Goal: Task Accomplishment & Management: Use online tool/utility

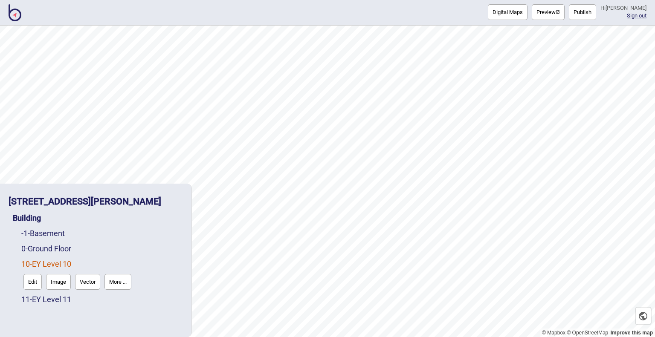
click at [488, 12] on button "Digital Maps" at bounding box center [508, 12] width 40 height 16
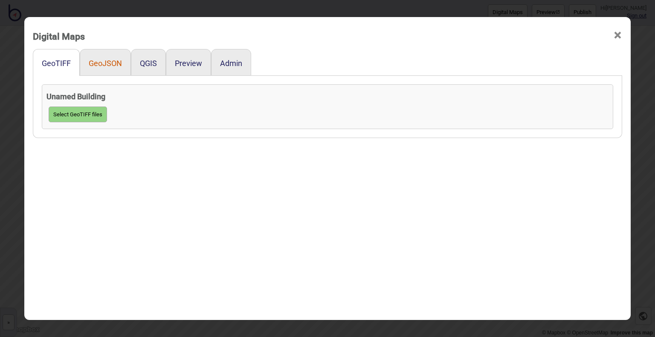
click at [98, 63] on button "GeoJSON" at bounding box center [105, 63] width 33 height 9
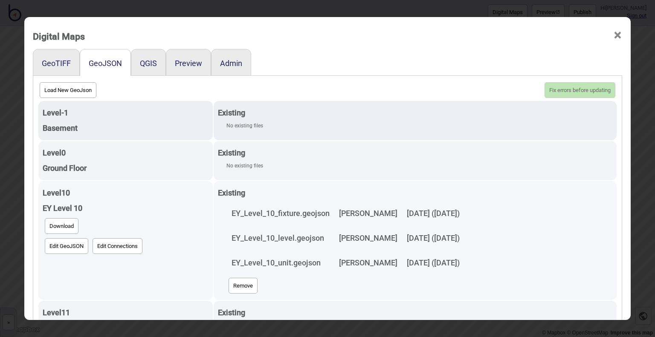
click at [229, 283] on button "Remove" at bounding box center [243, 286] width 29 height 16
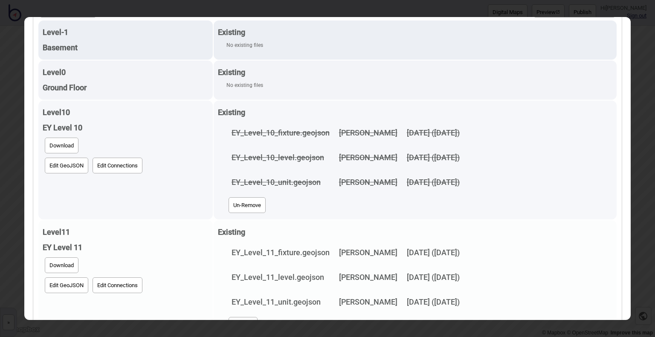
scroll to position [102, 0]
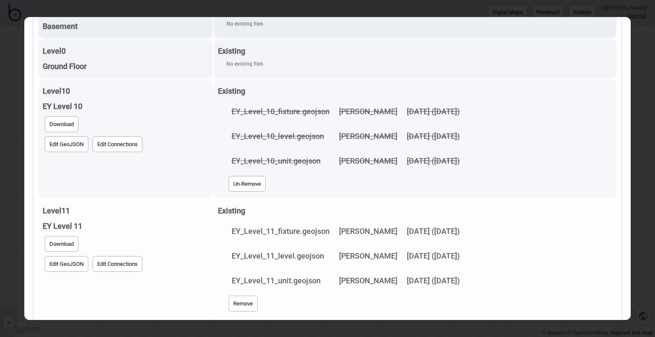
click at [229, 302] on button "Remove" at bounding box center [243, 304] width 29 height 16
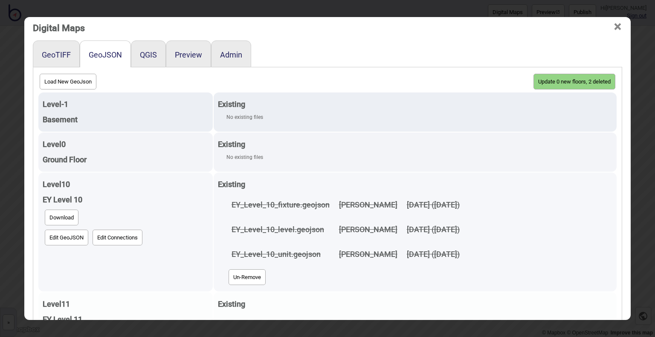
scroll to position [0, 0]
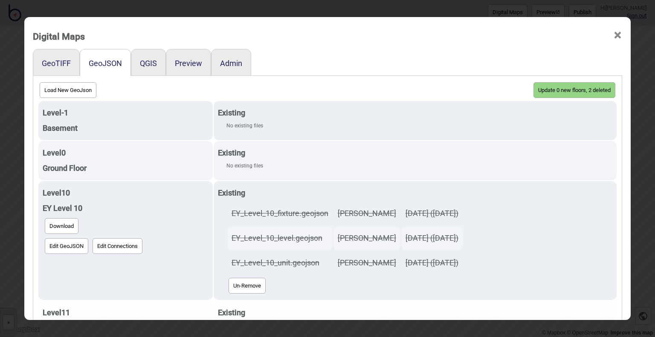
click at [553, 90] on button "Update 0 new floors, 2 deleted" at bounding box center [575, 90] width 82 height 16
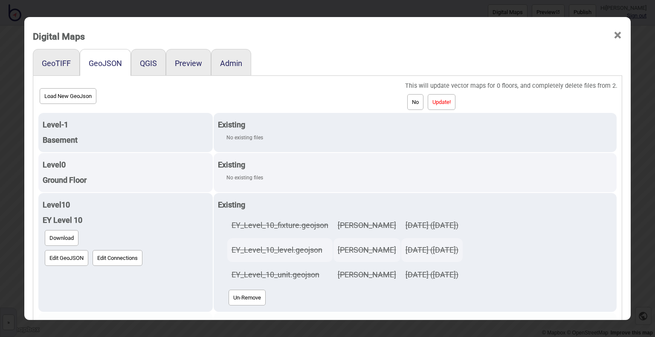
click at [456, 106] on button "Update!" at bounding box center [442, 102] width 28 height 16
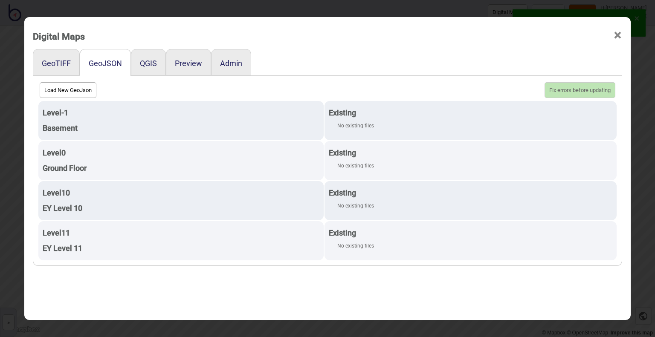
click at [56, 88] on button "Load New GeoJson" at bounding box center [68, 90] width 57 height 16
click input "file" at bounding box center [0, 0] width 0 height 0
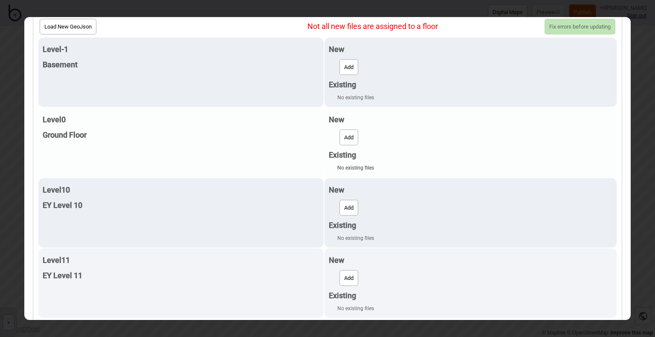
scroll to position [65, 0]
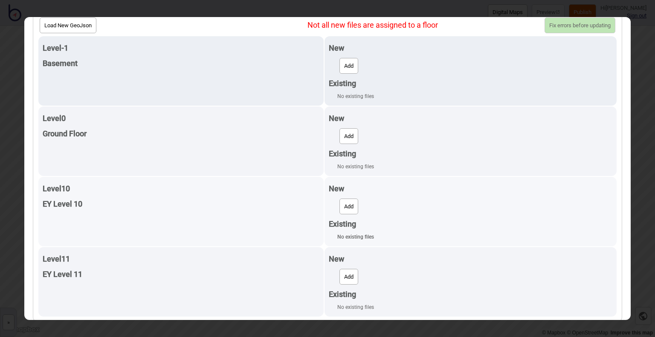
click at [346, 201] on button "Add" at bounding box center [349, 207] width 19 height 16
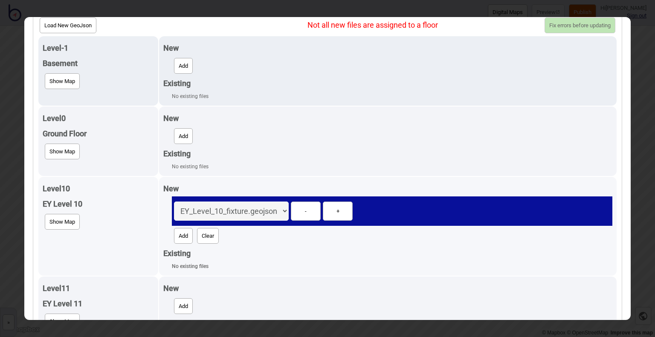
click at [180, 234] on button "Add" at bounding box center [183, 236] width 19 height 16
select select "EY_Level_10_level.geojson"
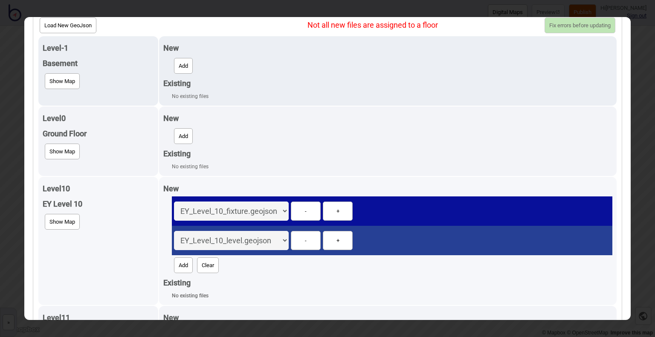
click at [181, 260] on button "Add" at bounding box center [183, 266] width 19 height 16
select select "EY_Level_10_unit.geojson"
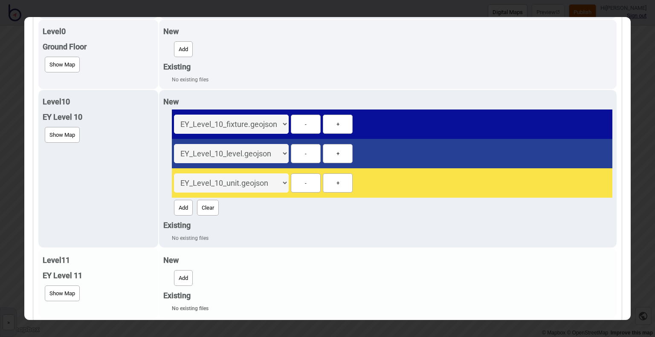
scroll to position [153, 0]
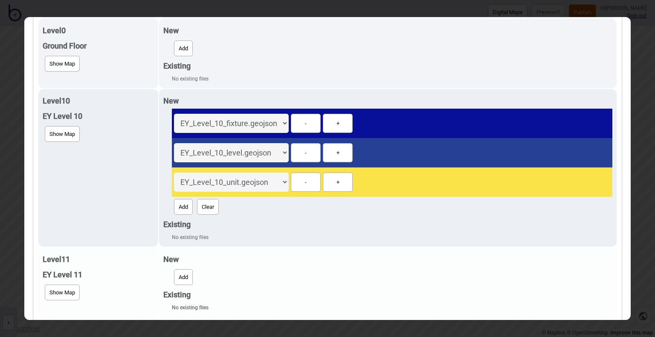
click at [185, 272] on button "Add" at bounding box center [183, 278] width 19 height 16
select select "EY_Level_11_fixture.geojson"
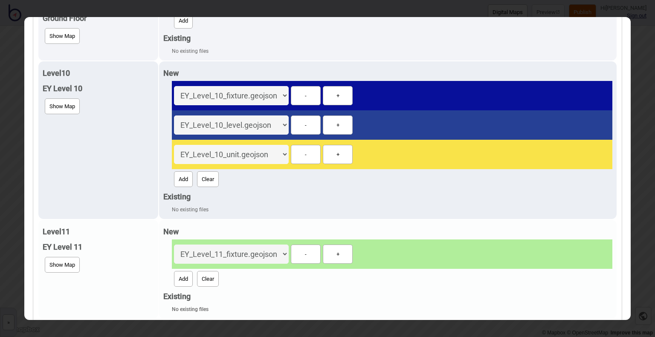
scroll to position [182, 0]
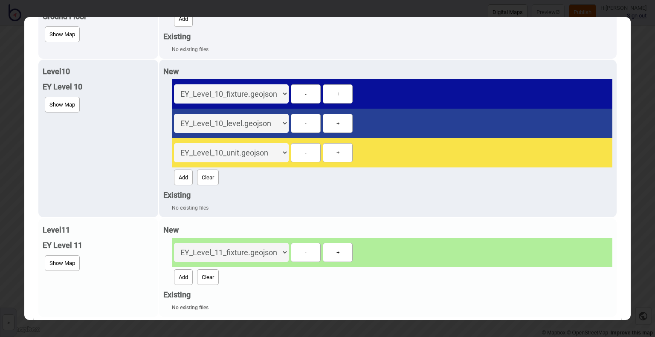
click at [189, 279] on button "Add" at bounding box center [183, 278] width 19 height 16
select select "EY_Level_11_level.geojson"
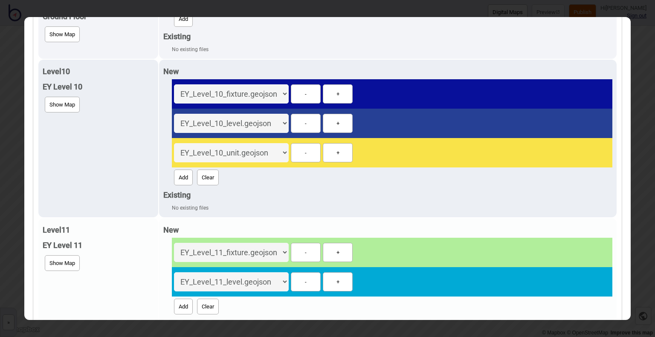
click at [176, 305] on button "Add" at bounding box center [183, 307] width 19 height 16
select select "EY_Level_11_unit.geojson"
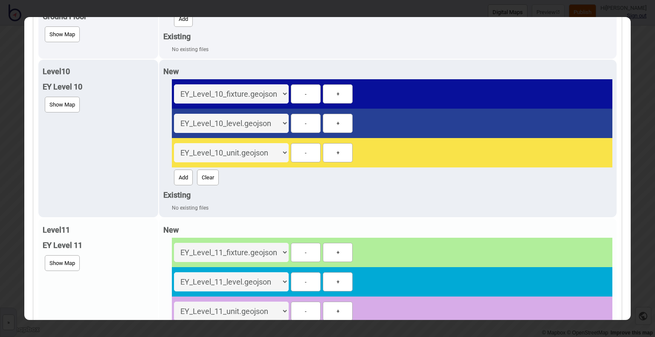
click at [431, 253] on div "EY_Level_10_fixture.geojson EY_Level_10_level.geojson EY_Level_10_unit.geojson …" at bounding box center [392, 252] width 441 height 29
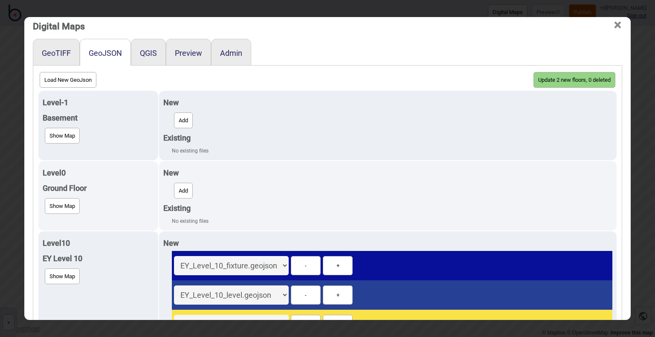
scroll to position [0, 0]
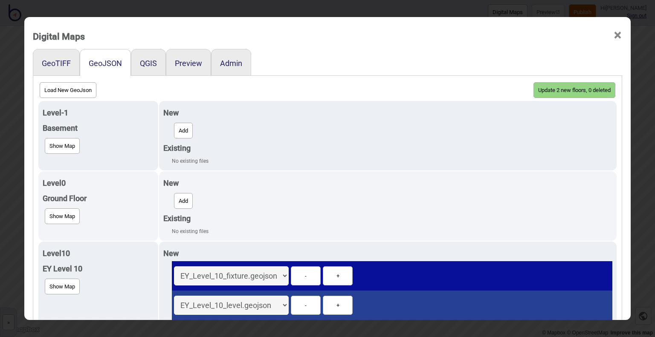
click at [573, 88] on button "Update 2 new floors, 0 deleted" at bounding box center [575, 90] width 82 height 16
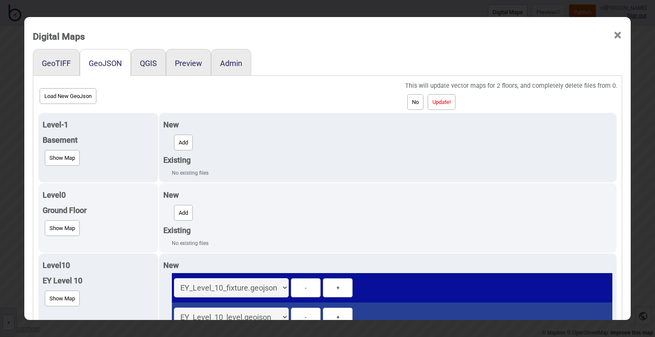
click at [446, 100] on button "Update!" at bounding box center [442, 102] width 28 height 16
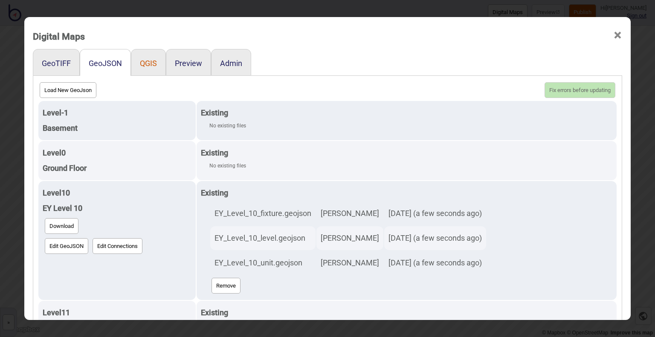
click at [148, 65] on button "QGIS" at bounding box center [148, 63] width 17 height 9
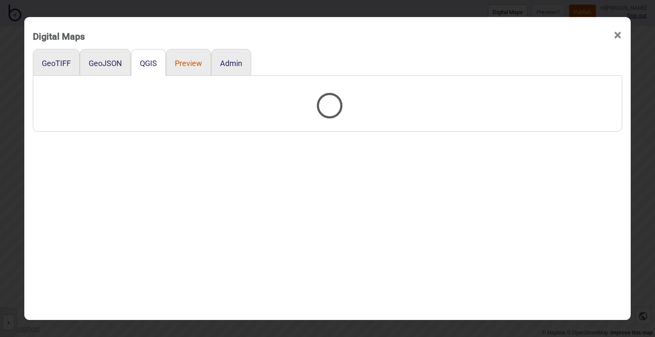
click at [177, 61] on button "Preview" at bounding box center [188, 63] width 27 height 9
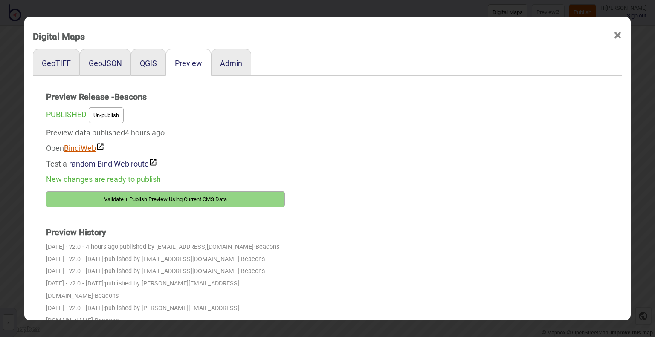
click at [88, 149] on link "BindiWeb" at bounding box center [84, 148] width 41 height 9
click at [133, 198] on button "Validate + Publish Preview Using Current CMS Data" at bounding box center [165, 200] width 239 height 16
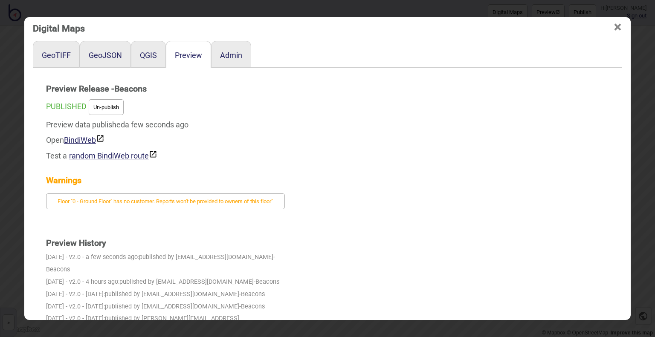
scroll to position [9, 0]
click at [80, 140] on link "BindiWeb" at bounding box center [84, 139] width 41 height 9
click at [97, 54] on button "GeoJSON" at bounding box center [105, 54] width 33 height 9
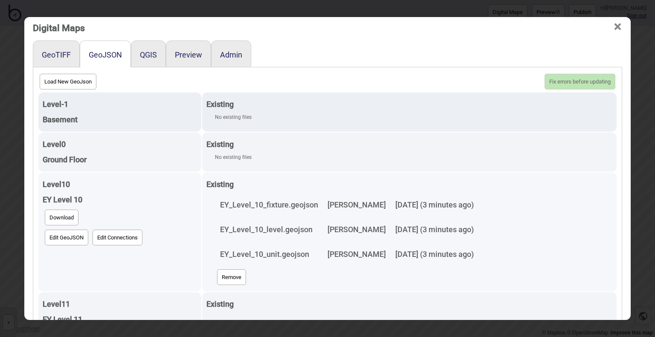
click at [217, 273] on button "Remove" at bounding box center [231, 278] width 29 height 16
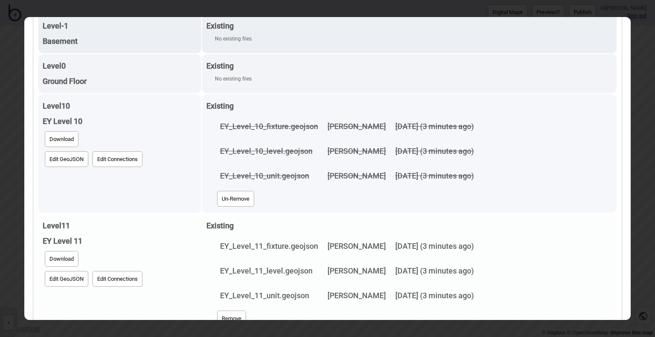
scroll to position [102, 0]
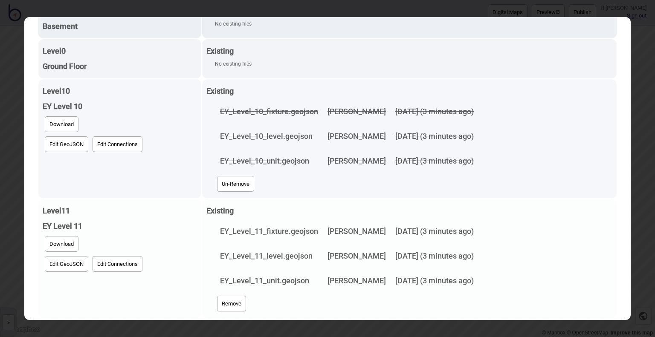
click at [221, 298] on button "Remove" at bounding box center [231, 304] width 29 height 16
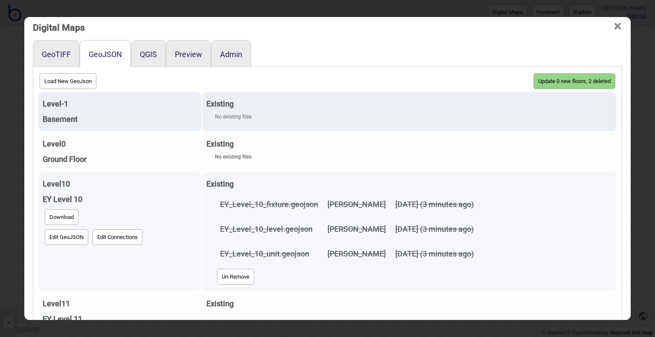
scroll to position [0, 0]
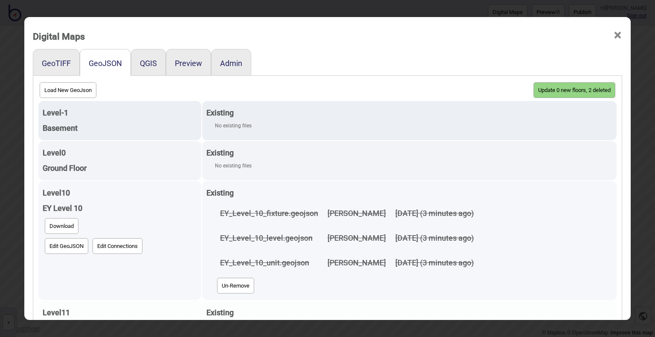
click at [575, 85] on button "Update 0 new floors, 2 deleted" at bounding box center [575, 90] width 82 height 16
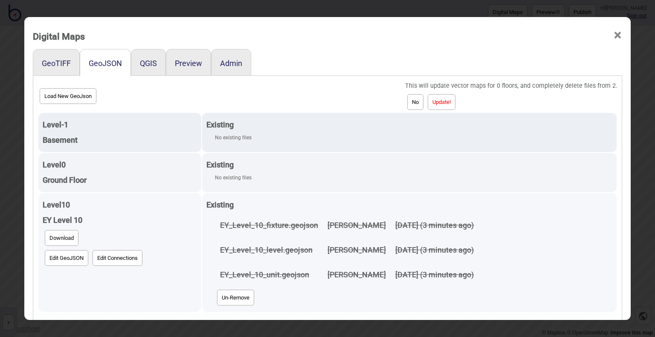
click at [451, 97] on button "Update!" at bounding box center [442, 102] width 28 height 16
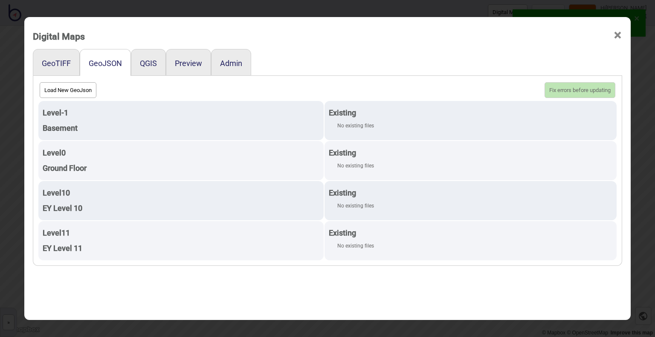
click at [75, 90] on button "Load New GeoJson" at bounding box center [68, 90] width 57 height 16
click input "file" at bounding box center [0, 0] width 0 height 0
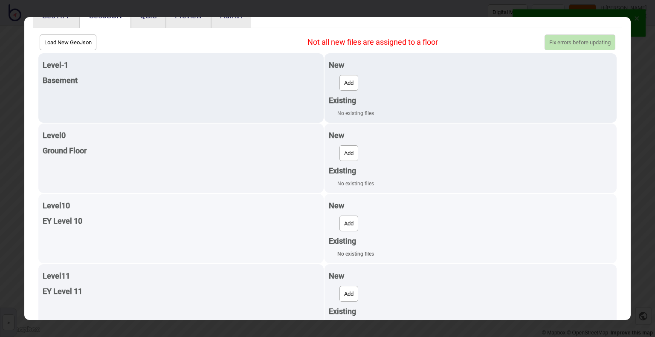
scroll to position [65, 0]
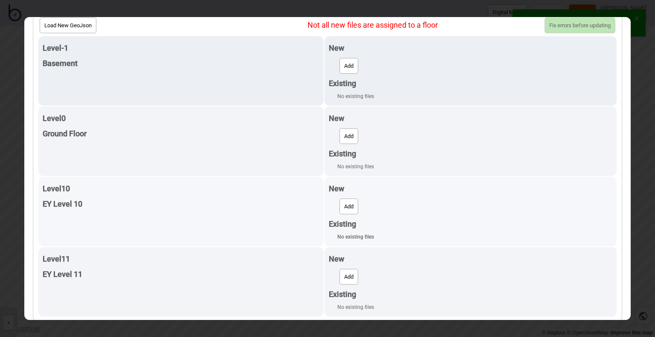
click at [354, 209] on button "Add" at bounding box center [349, 207] width 19 height 16
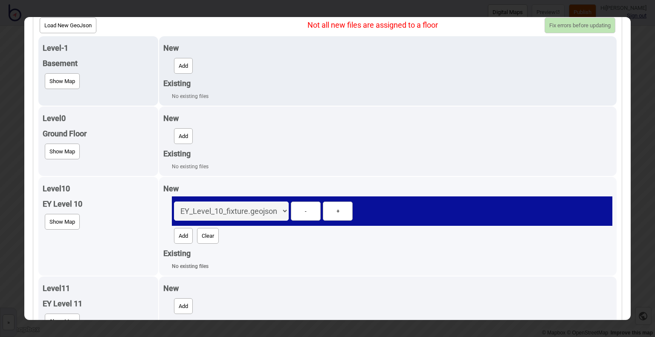
click at [177, 237] on button "Add" at bounding box center [183, 236] width 19 height 16
select select "EY_Level_10_level.geojson"
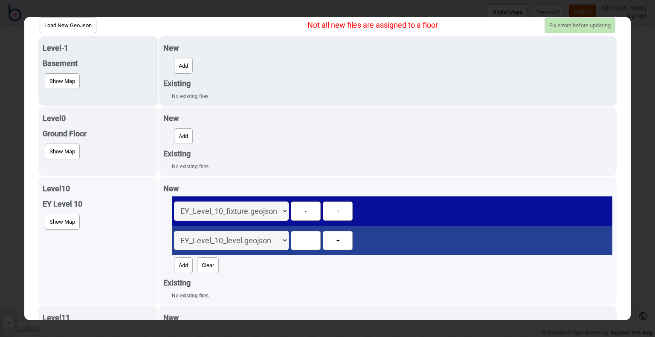
click at [180, 262] on button "Add" at bounding box center [183, 266] width 19 height 16
select select "EY_Level_10_unit.geojson"
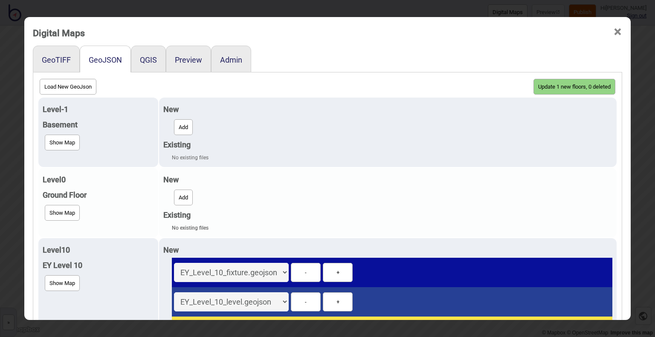
scroll to position [0, 0]
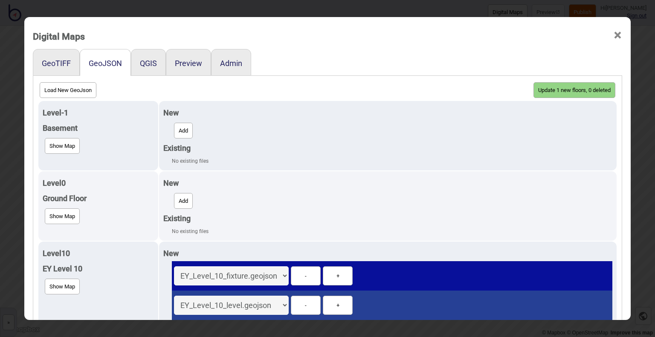
click at [572, 84] on button "Update 1 new floors, 0 deleted" at bounding box center [575, 90] width 82 height 16
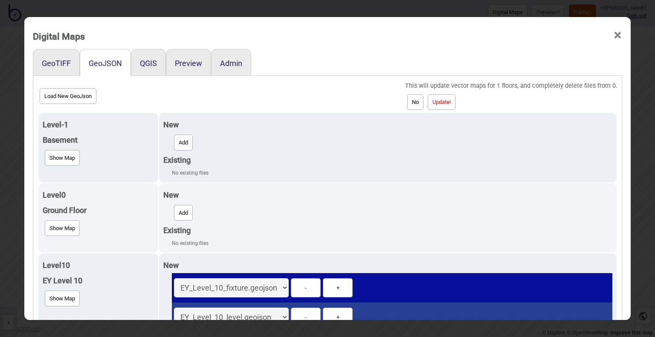
click at [447, 103] on button "Update!" at bounding box center [442, 102] width 28 height 16
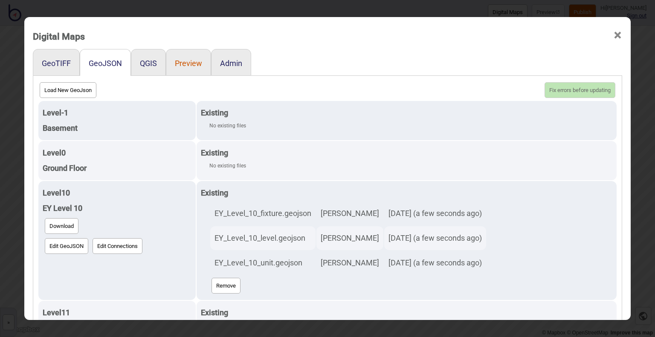
click at [189, 67] on button "Preview" at bounding box center [188, 63] width 27 height 9
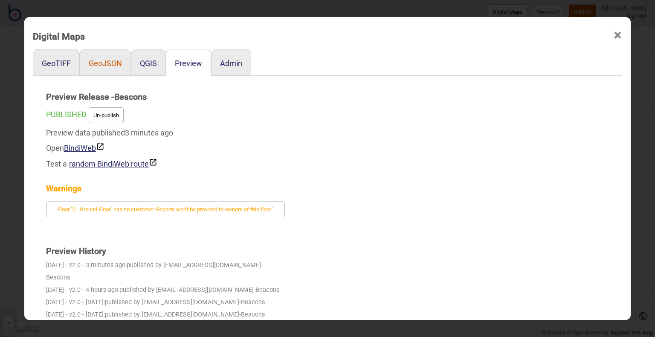
click at [97, 59] on button "GeoJSON" at bounding box center [105, 63] width 33 height 9
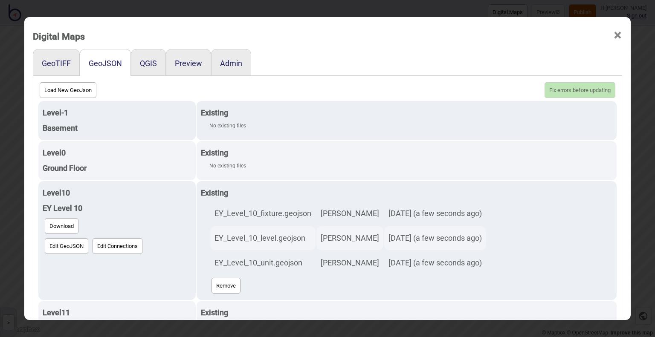
click at [131, 62] on div "QGIS" at bounding box center [148, 62] width 35 height 27
click at [175, 61] on button "Preview" at bounding box center [188, 63] width 27 height 9
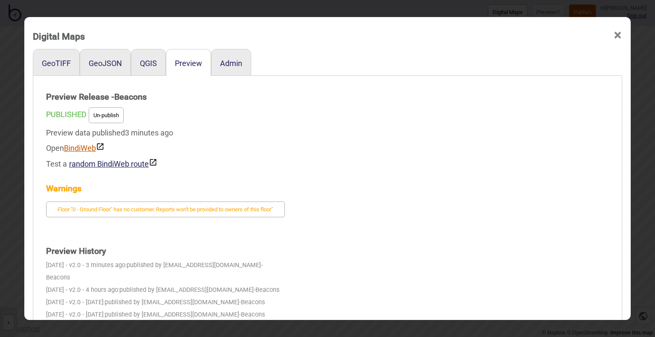
click at [88, 148] on link "BindiWeb" at bounding box center [84, 148] width 41 height 9
click at [91, 165] on button "random BindiWeb route" at bounding box center [113, 163] width 88 height 10
click at [49, 65] on button "GeoTIFF" at bounding box center [56, 63] width 29 height 9
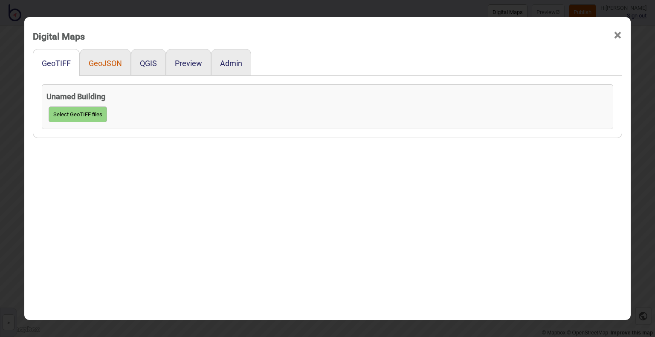
click at [99, 59] on button "GeoJSON" at bounding box center [105, 63] width 33 height 9
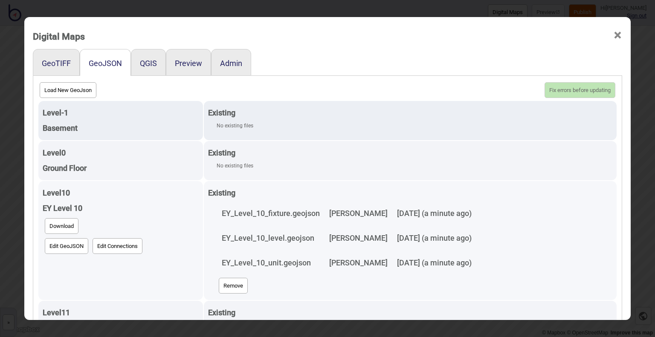
click at [118, 248] on button "Edit Connections" at bounding box center [118, 247] width 50 height 16
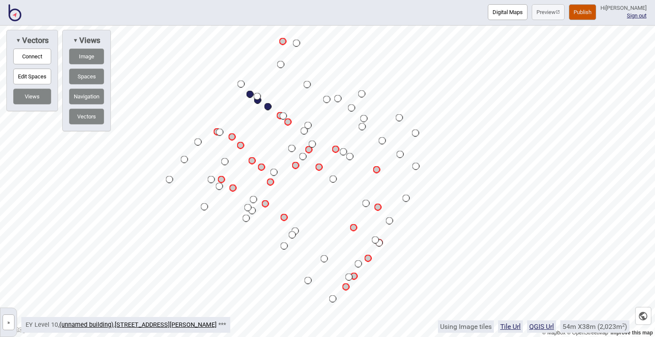
click at [5, 322] on button "»" at bounding box center [9, 323] width 12 height 16
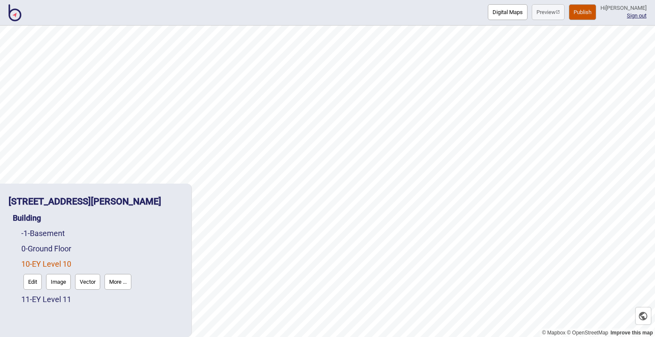
click at [498, 17] on button "Digital Maps" at bounding box center [508, 12] width 40 height 16
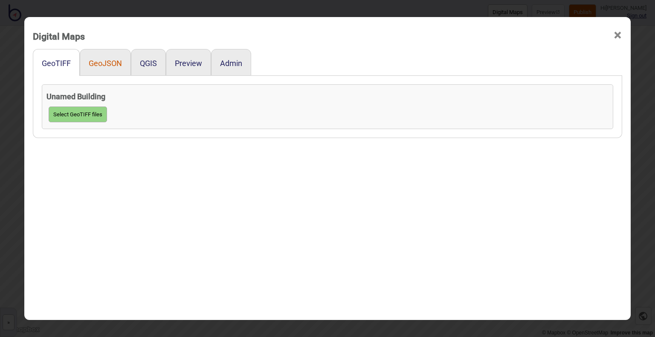
click at [104, 59] on button "GeoJSON" at bounding box center [105, 63] width 33 height 9
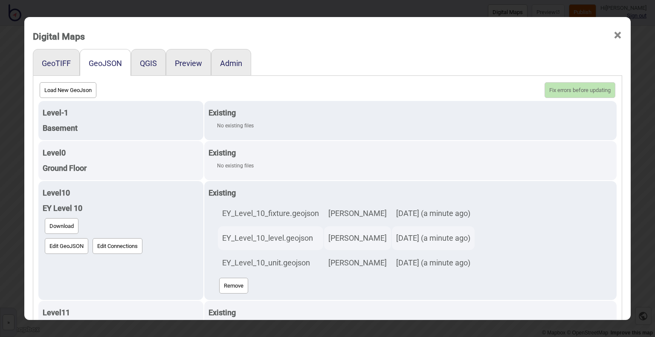
click at [614, 33] on span "×" at bounding box center [618, 35] width 9 height 28
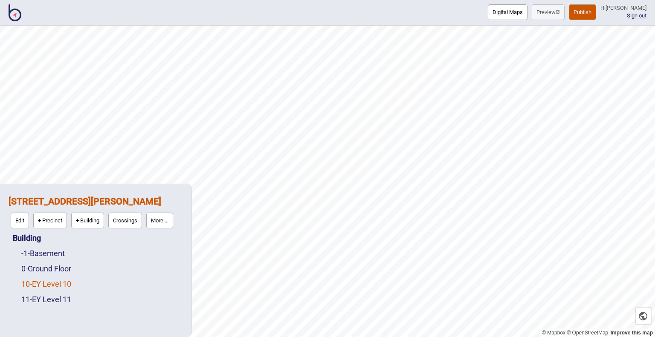
click at [67, 283] on link "10 - EY Level 10" at bounding box center [46, 284] width 50 height 9
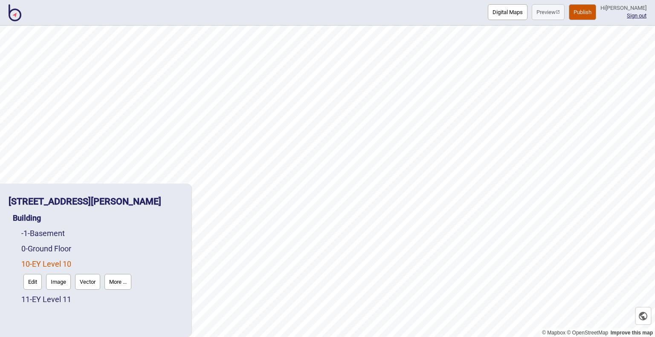
click at [500, 6] on button "Digital Maps" at bounding box center [508, 12] width 40 height 16
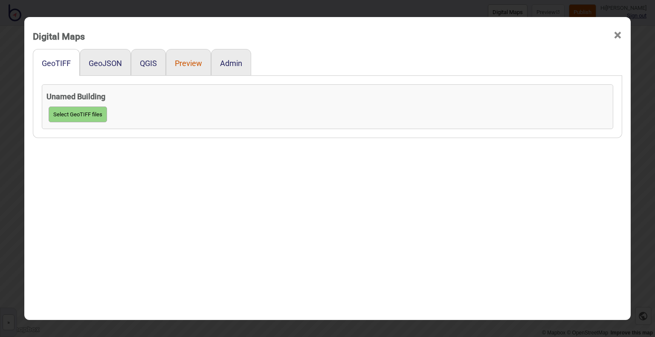
click at [197, 59] on button "Preview" at bounding box center [188, 63] width 27 height 9
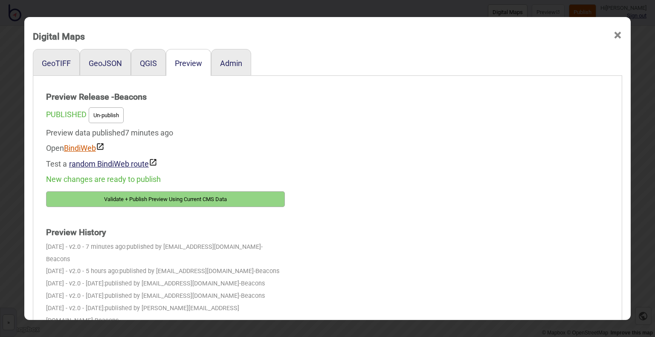
click at [85, 147] on link "BindiWeb" at bounding box center [84, 148] width 41 height 9
click at [57, 64] on button "GeoTIFF" at bounding box center [56, 63] width 29 height 9
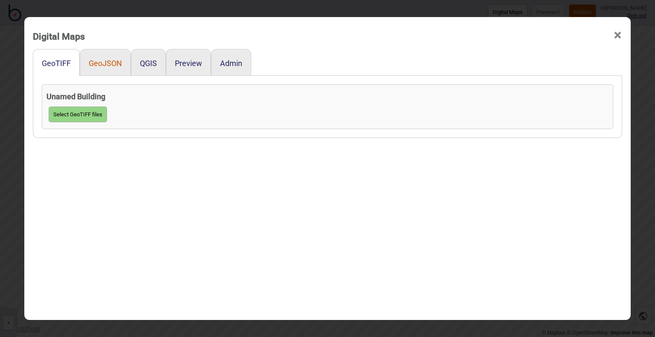
click at [100, 60] on button "GeoJSON" at bounding box center [105, 63] width 33 height 9
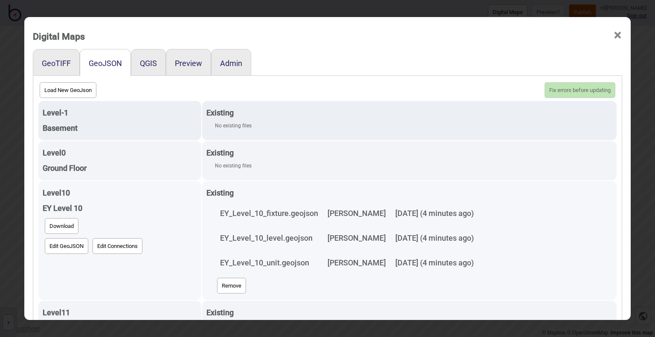
click at [217, 283] on button "Remove" at bounding box center [231, 286] width 29 height 16
click at [560, 87] on button "Update 0 new floors, 1 deleted" at bounding box center [575, 90] width 82 height 16
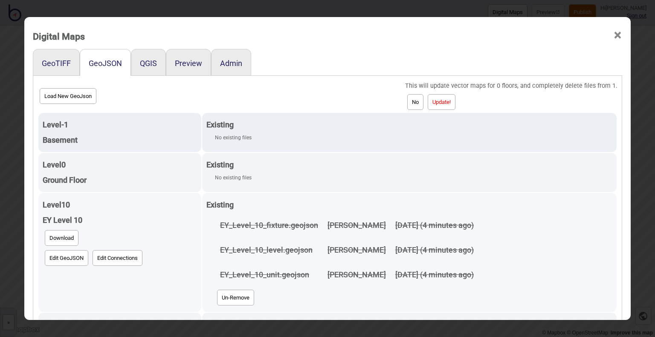
click at [456, 104] on button "Update!" at bounding box center [442, 102] width 28 height 16
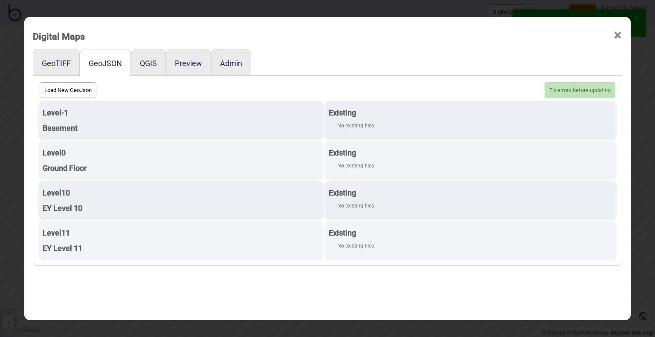
click at [148, 68] on div "QGIS" at bounding box center [148, 62] width 35 height 27
click at [148, 63] on button "QGIS" at bounding box center [148, 63] width 17 height 9
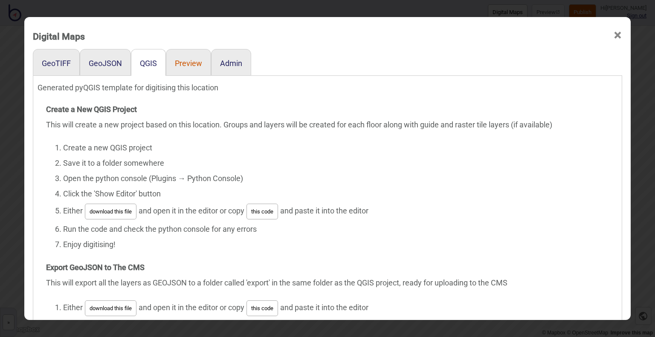
click at [189, 61] on button "Preview" at bounding box center [188, 63] width 27 height 9
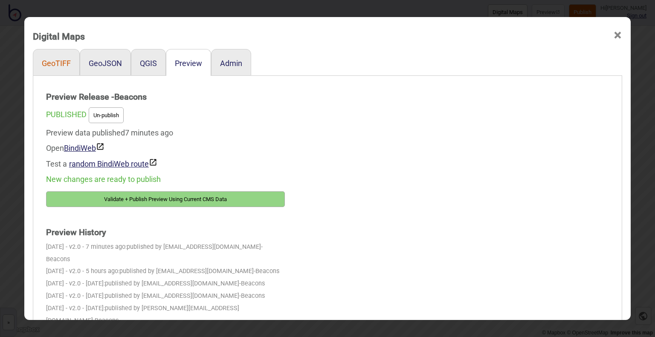
click at [55, 66] on button "GeoTIFF" at bounding box center [56, 63] width 29 height 9
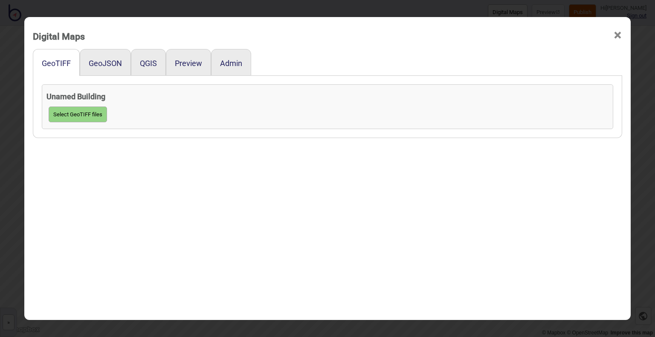
click at [618, 36] on span "×" at bounding box center [618, 35] width 9 height 28
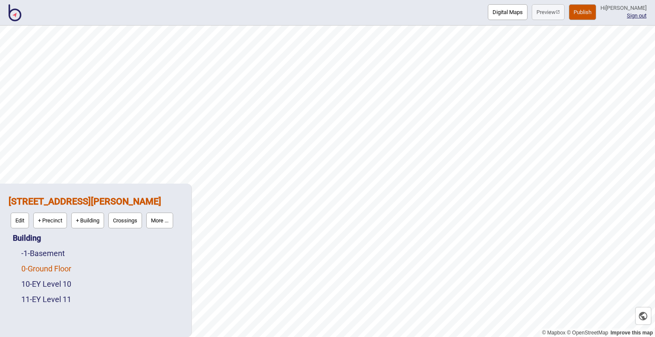
click at [47, 271] on link "0 - Ground Floor" at bounding box center [46, 269] width 50 height 9
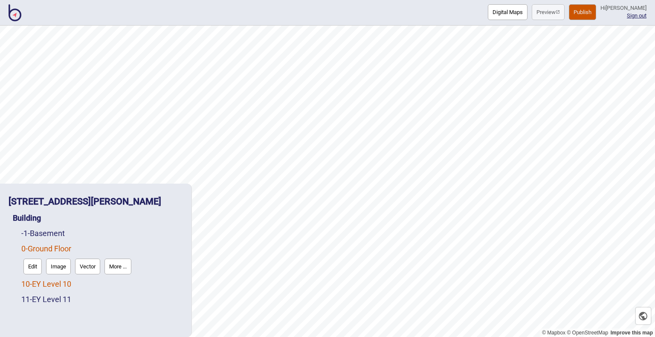
click at [46, 285] on link "10 - EY Level 10" at bounding box center [46, 284] width 50 height 9
click at [47, 300] on link "11 - EY Level 11" at bounding box center [46, 299] width 50 height 9
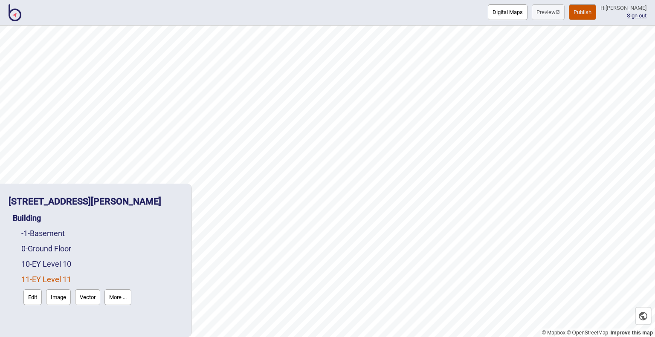
click at [499, 15] on button "Digital Maps" at bounding box center [508, 12] width 40 height 16
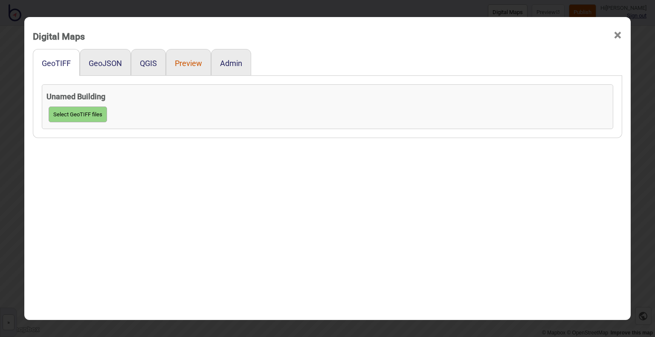
click at [193, 59] on button "Preview" at bounding box center [188, 63] width 27 height 9
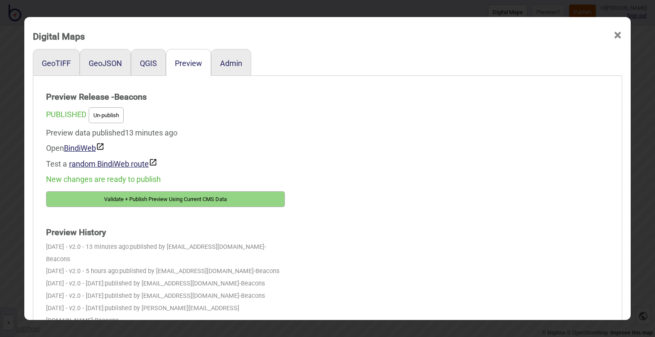
drag, startPoint x: 152, startPoint y: 59, endPoint x: 164, endPoint y: 87, distance: 30.4
click at [152, 59] on button "QGIS" at bounding box center [148, 63] width 17 height 9
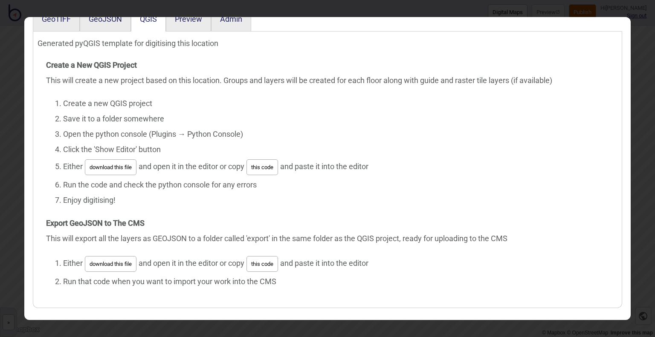
scroll to position [44, 0]
click at [259, 262] on button "this code" at bounding box center [263, 264] width 32 height 16
click at [118, 22] on button "GeoJSON" at bounding box center [105, 19] width 33 height 9
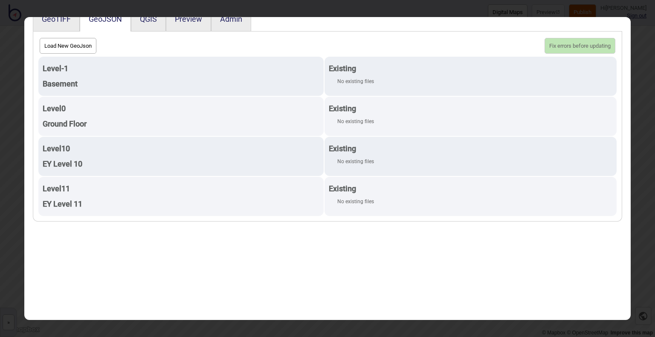
click at [81, 43] on button "Load New GeoJson" at bounding box center [68, 46] width 57 height 16
click input "file" at bounding box center [0, 0] width 0 height 0
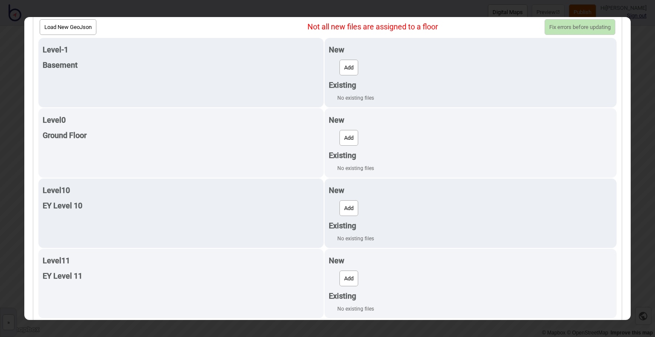
scroll to position [65, 0]
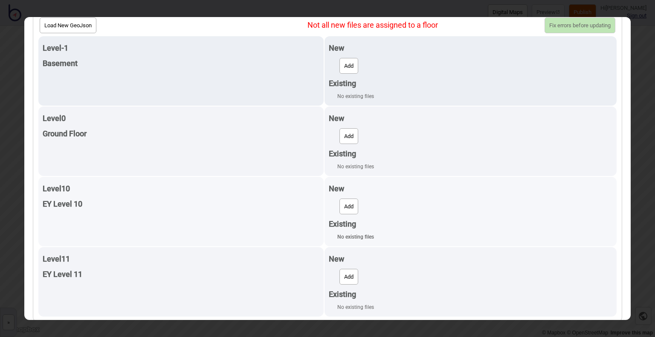
click at [345, 208] on button "Add" at bounding box center [349, 207] width 19 height 16
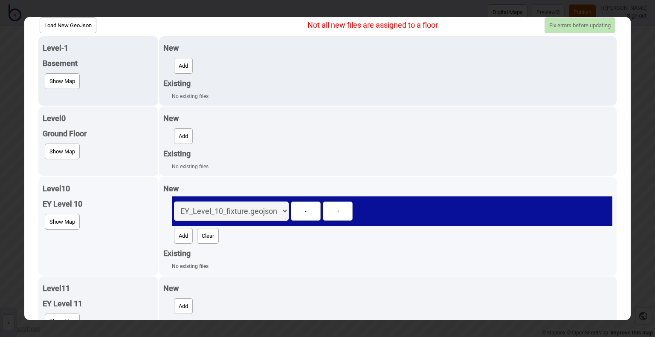
click at [176, 233] on button "Add" at bounding box center [183, 236] width 19 height 16
select select "EY_Level_10_level.geojson"
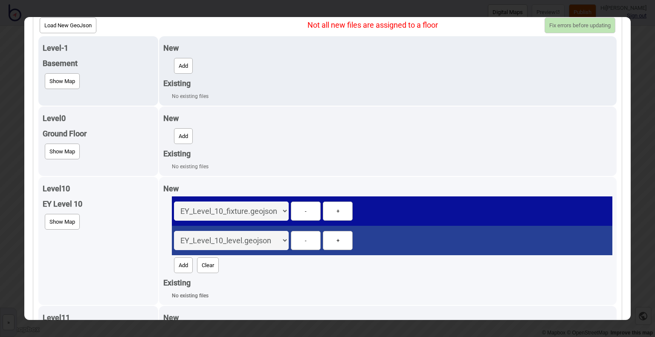
click at [179, 262] on button "Add" at bounding box center [183, 266] width 19 height 16
select select "EY_Level_10_unit.geojson"
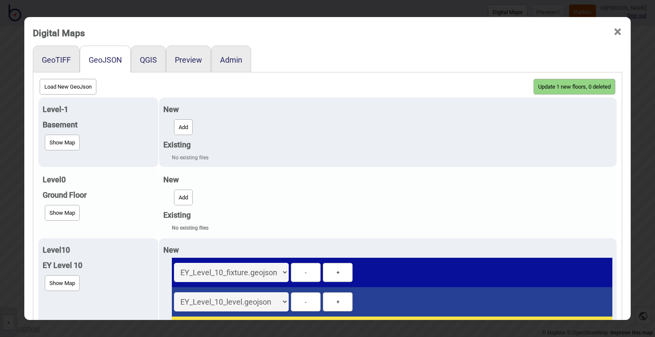
scroll to position [0, 0]
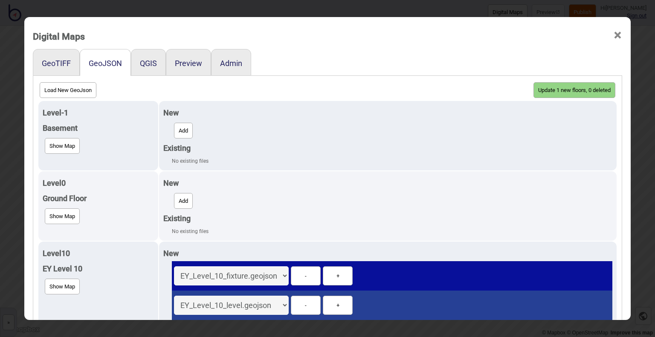
click at [575, 90] on button "Update 1 new floors, 0 deleted" at bounding box center [575, 90] width 82 height 16
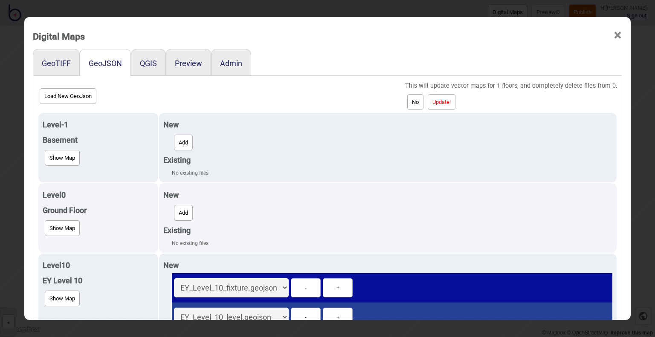
click at [451, 101] on button "Update!" at bounding box center [442, 102] width 28 height 16
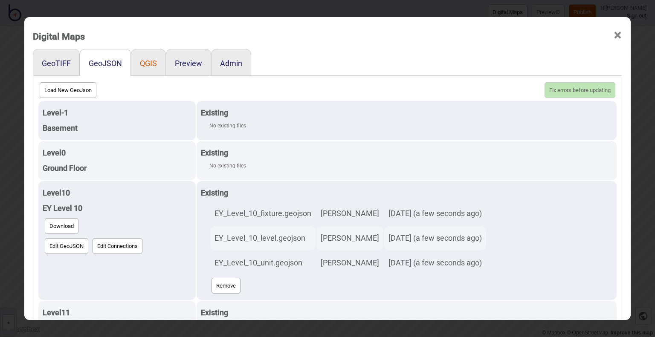
click at [143, 60] on button "QGIS" at bounding box center [148, 63] width 17 height 9
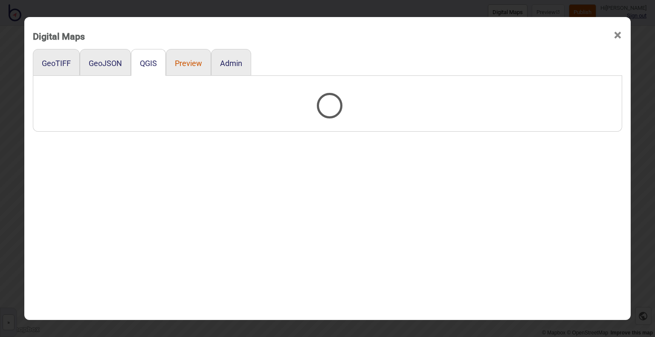
click at [190, 64] on button "Preview" at bounding box center [188, 63] width 27 height 9
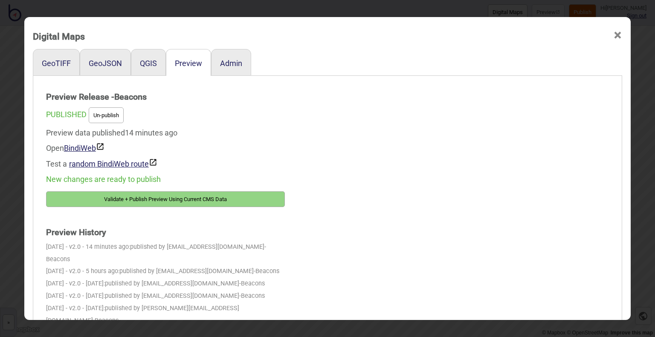
click at [152, 199] on button "Validate + Publish Preview Using Current CMS Data" at bounding box center [165, 200] width 239 height 16
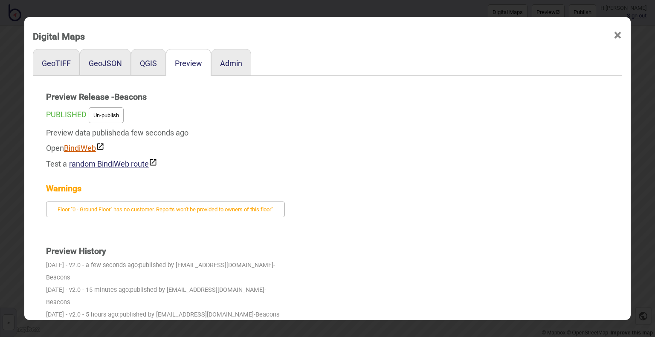
click at [78, 146] on link "BindiWeb" at bounding box center [84, 148] width 41 height 9
click at [94, 60] on button "GeoJSON" at bounding box center [105, 63] width 33 height 9
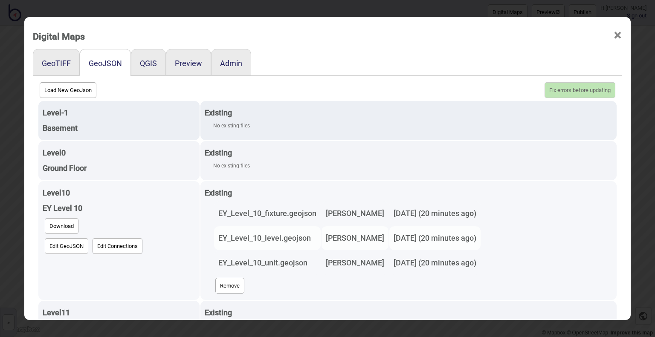
click at [265, 227] on td "EY_Level_10_level.geojson" at bounding box center [267, 239] width 107 height 24
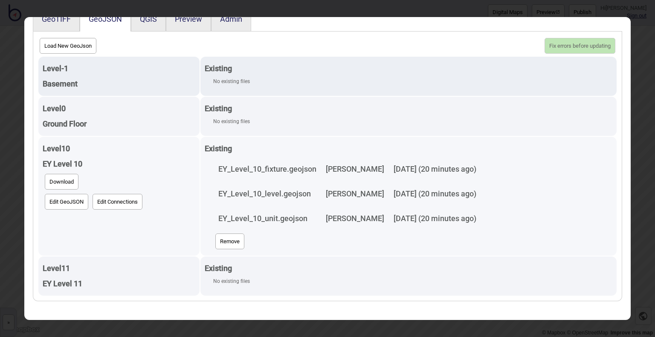
scroll to position [44, 0]
click at [217, 241] on button "Remove" at bounding box center [229, 242] width 29 height 16
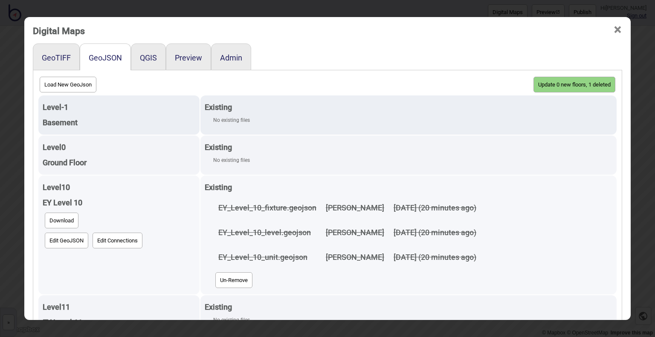
scroll to position [0, 0]
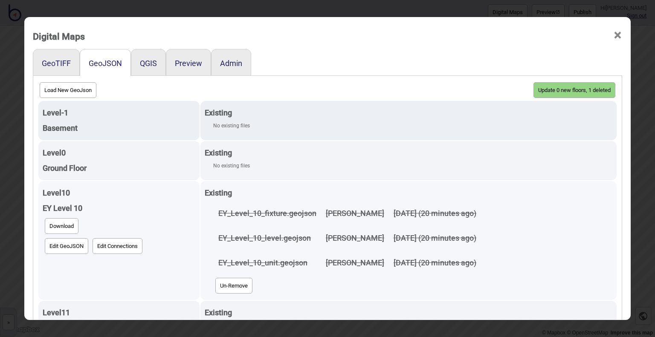
click at [574, 83] on button "Update 0 new floors, 1 deleted" at bounding box center [575, 90] width 82 height 16
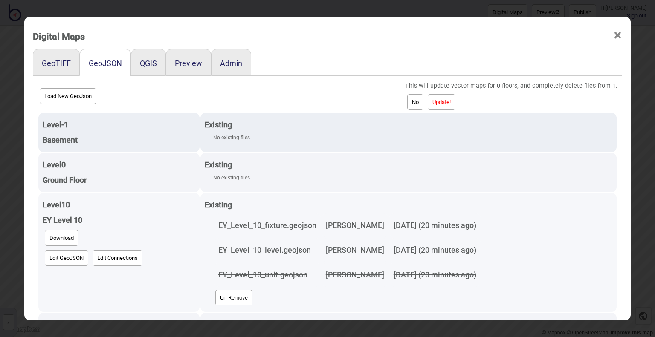
click at [451, 107] on button "Update!" at bounding box center [442, 102] width 28 height 16
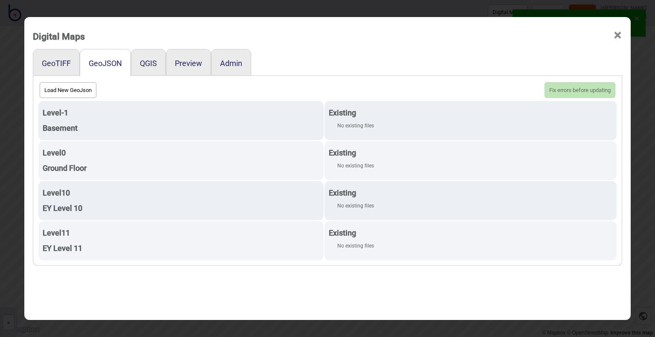
click at [62, 91] on button "Load New GeoJson" at bounding box center [68, 90] width 57 height 16
click input "file" at bounding box center [0, 0] width 0 height 0
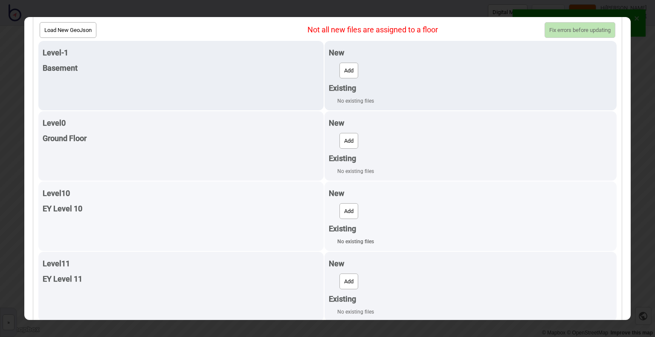
scroll to position [65, 0]
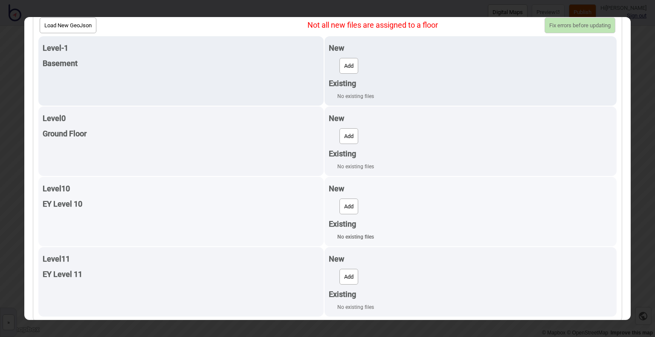
click at [343, 206] on button "Add" at bounding box center [349, 207] width 19 height 16
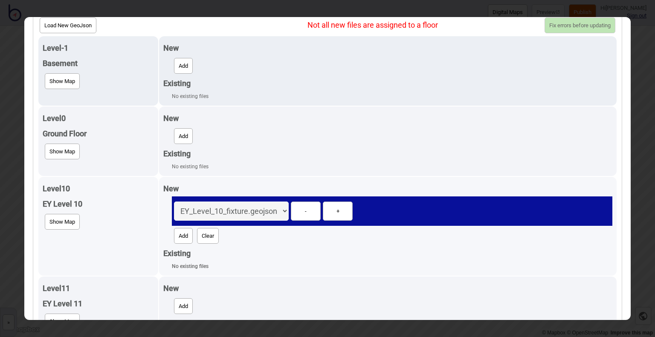
click at [181, 237] on button "Add" at bounding box center [183, 236] width 19 height 16
select select "EY_Level_10_level.geojson"
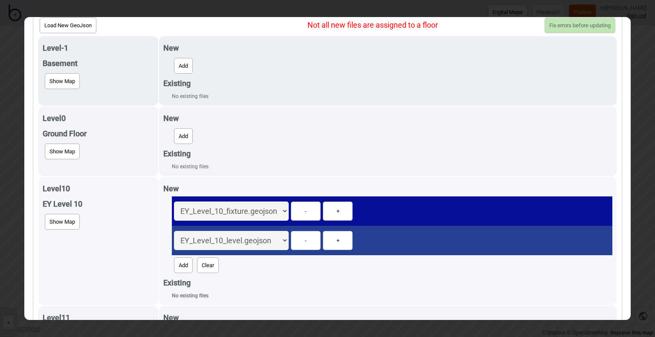
click at [181, 262] on button "Add" at bounding box center [183, 266] width 19 height 16
select select "EY_Level_10_unit.geojson"
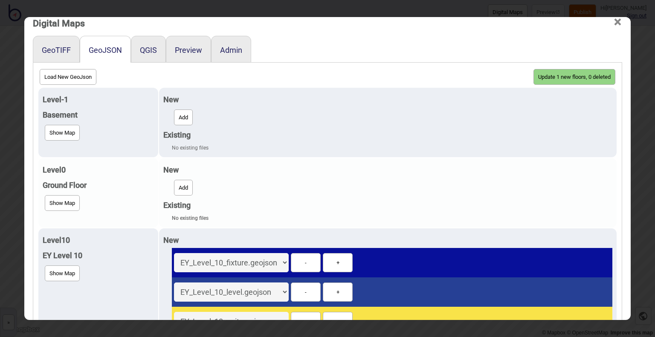
scroll to position [0, 0]
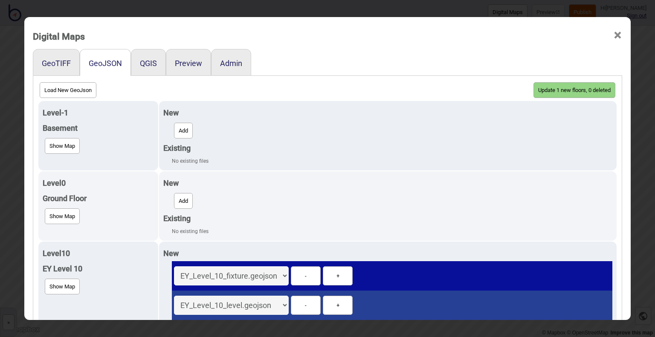
click at [567, 87] on button "Update 1 new floors, 0 deleted" at bounding box center [575, 90] width 82 height 16
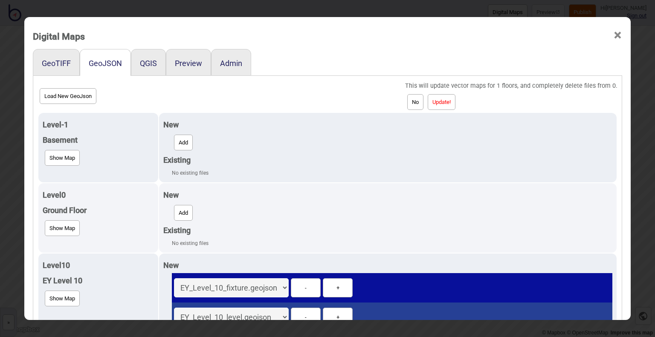
click at [448, 100] on button "Update!" at bounding box center [442, 102] width 28 height 16
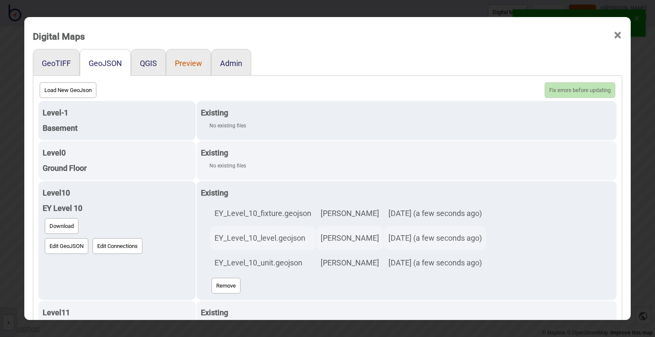
click at [182, 66] on button "Preview" at bounding box center [188, 63] width 27 height 9
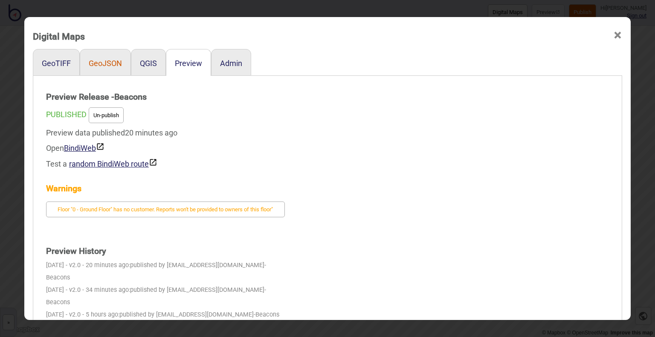
click at [94, 66] on button "GeoJSON" at bounding box center [105, 63] width 33 height 9
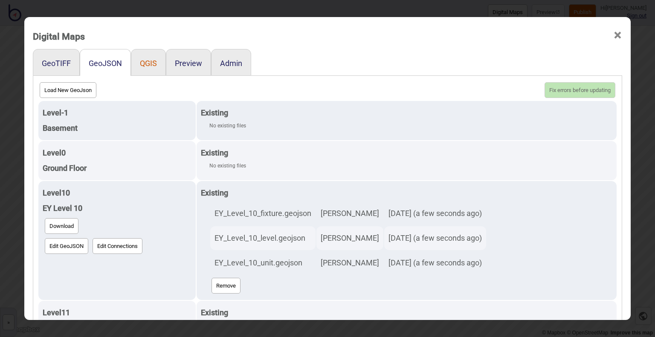
click at [140, 66] on button "QGIS" at bounding box center [148, 63] width 17 height 9
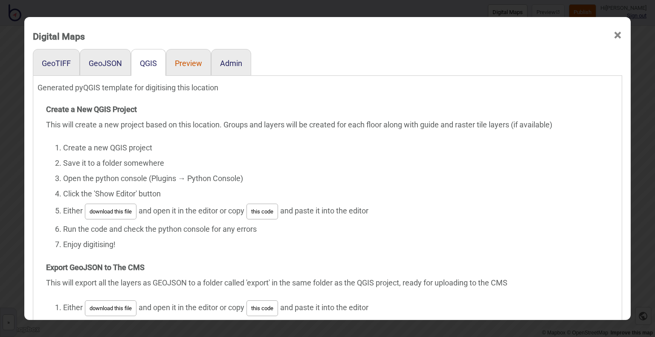
click at [187, 66] on button "Preview" at bounding box center [188, 63] width 27 height 9
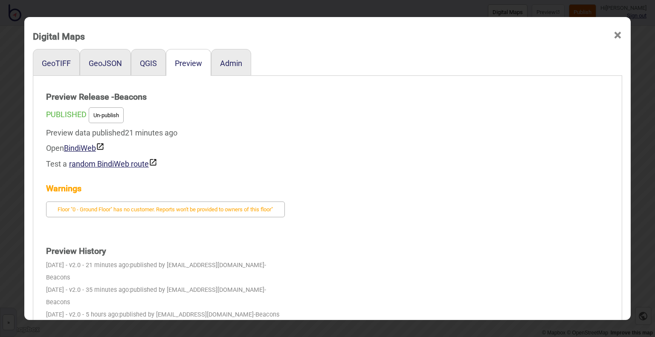
click at [614, 34] on span "×" at bounding box center [618, 35] width 9 height 28
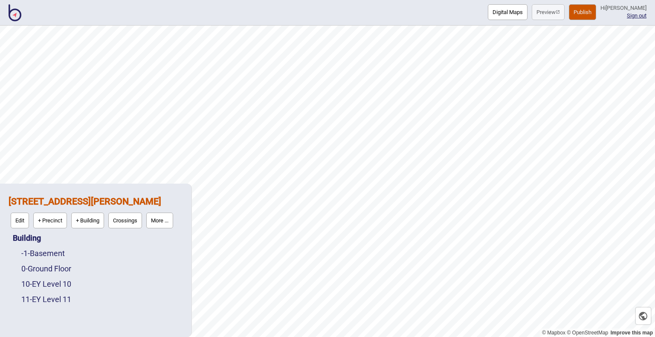
click at [488, 12] on button "Digital Maps" at bounding box center [508, 12] width 40 height 16
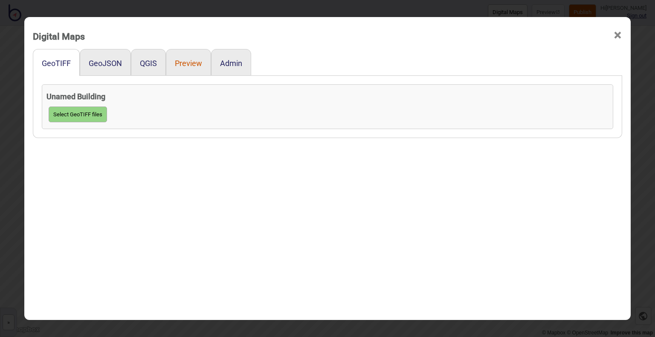
click at [185, 65] on button "Preview" at bounding box center [188, 63] width 27 height 9
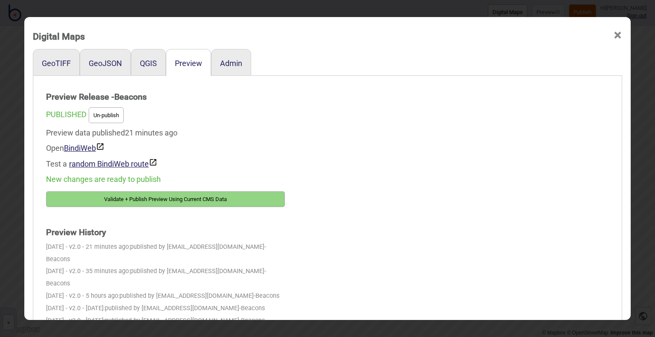
click at [162, 198] on button "Validate + Publish Preview Using Current CMS Data" at bounding box center [165, 200] width 239 height 16
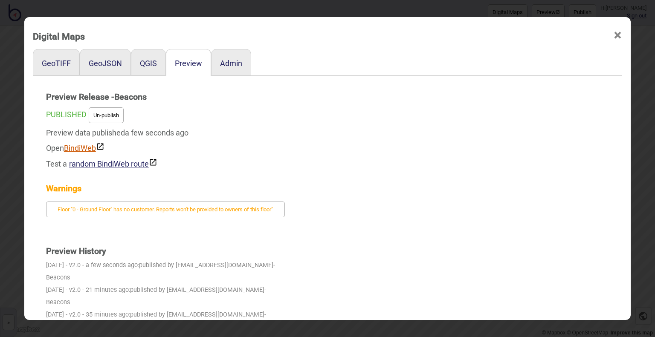
click at [74, 148] on link "BindiWeb" at bounding box center [84, 148] width 41 height 9
